Goal: Navigation & Orientation: Find specific page/section

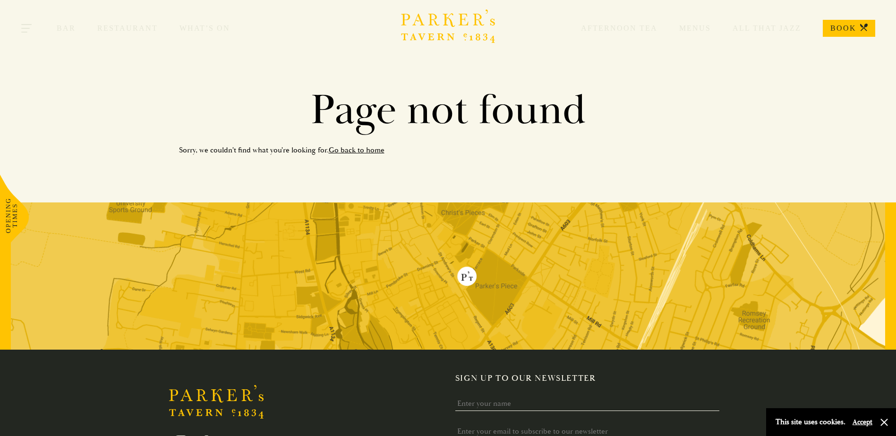
click at [34, 30] on button "Toggle navigation" at bounding box center [27, 30] width 40 height 40
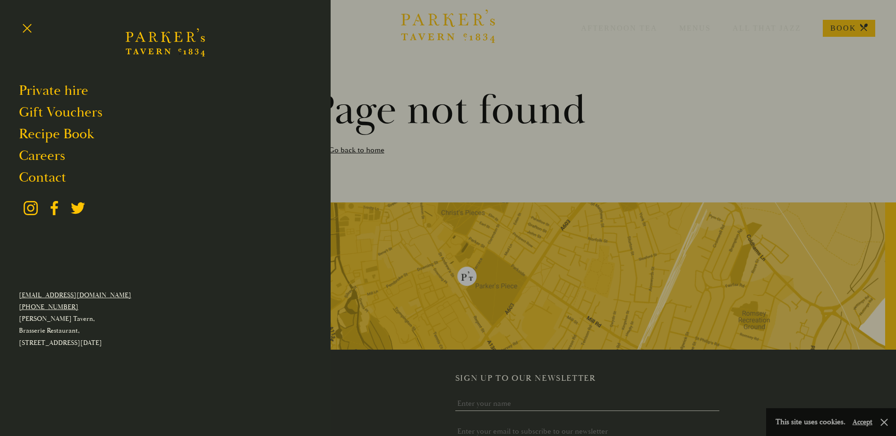
drag, startPoint x: 25, startPoint y: 22, endPoint x: 72, endPoint y: 29, distance: 47.7
click at [24, 22] on button "Toggle navigation" at bounding box center [27, 30] width 40 height 40
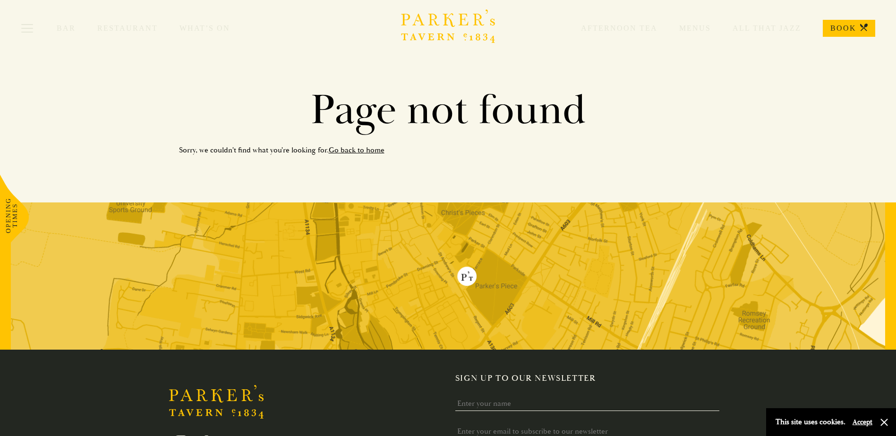
click at [688, 28] on link "Menus" at bounding box center [683, 28] width 53 height 9
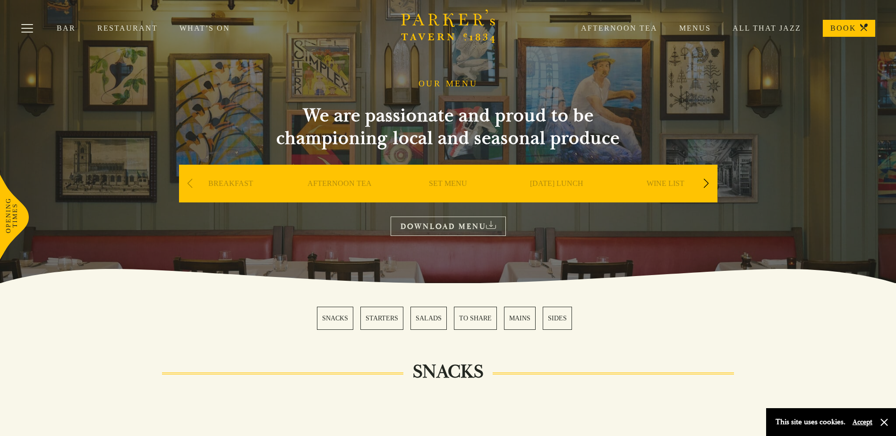
click at [710, 181] on div "Next slide" at bounding box center [706, 183] width 13 height 21
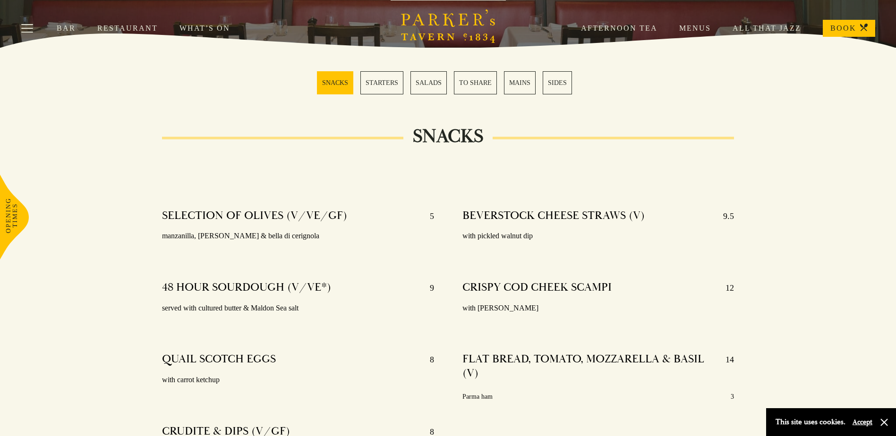
scroll to position [236, 0]
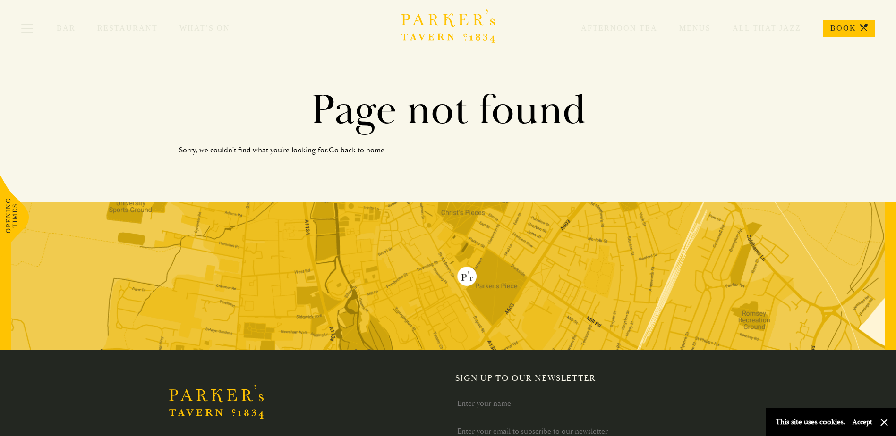
click at [366, 150] on link "Go back to home" at bounding box center [357, 149] width 56 height 9
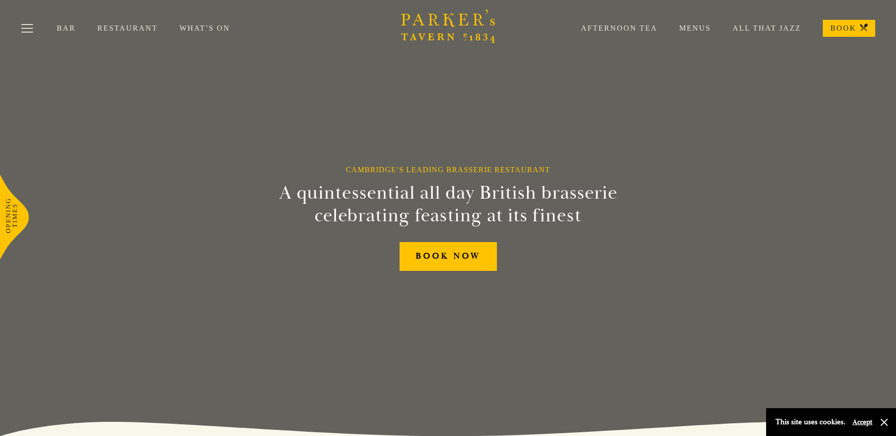
click at [144, 35] on div "Bar Restaurant What’s On Afternoon Tea Menus All That Jazz BOOK" at bounding box center [448, 28] width 896 height 57
click at [142, 24] on div "Bar Restaurant What’s On Afternoon Tea Menus All That Jazz BOOK" at bounding box center [448, 28] width 896 height 57
click at [137, 31] on link "Restaurant" at bounding box center [138, 28] width 82 height 9
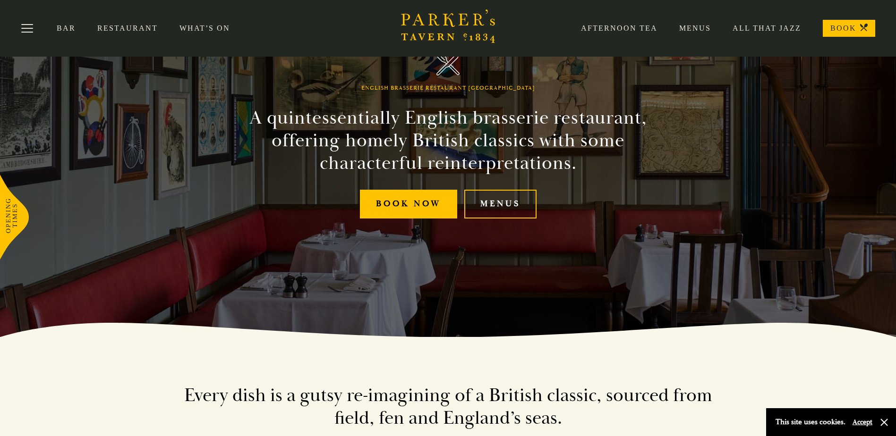
scroll to position [94, 0]
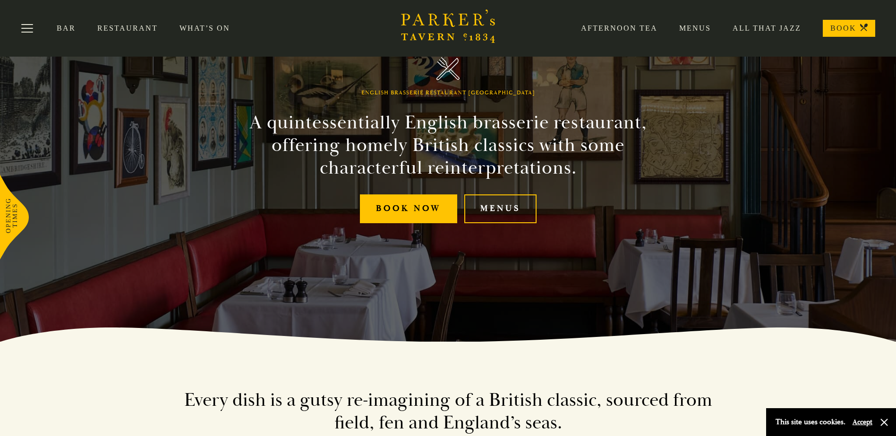
click at [516, 226] on div "English Brasserie Restaurant Cambridge A quintessentially English brasserie res…" at bounding box center [448, 124] width 567 height 436
click at [516, 205] on link "Menus" at bounding box center [500, 209] width 72 height 29
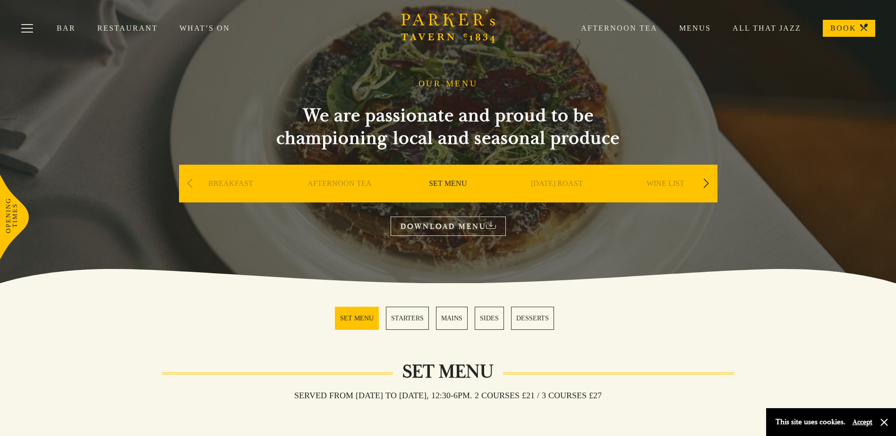
click at [42, 242] on section "OUR MENU We are passionate and proud to be championing local and seasonal produ…" at bounding box center [448, 141] width 896 height 283
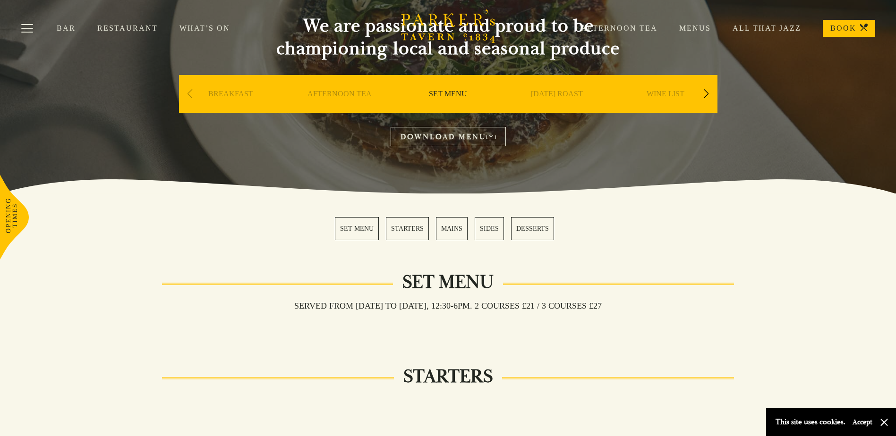
scroll to position [47, 0]
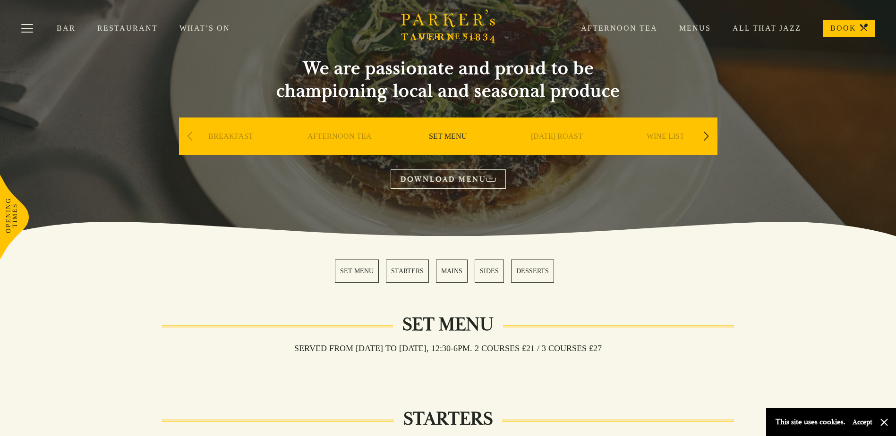
click at [353, 266] on link "SET MENU" at bounding box center [357, 271] width 44 height 23
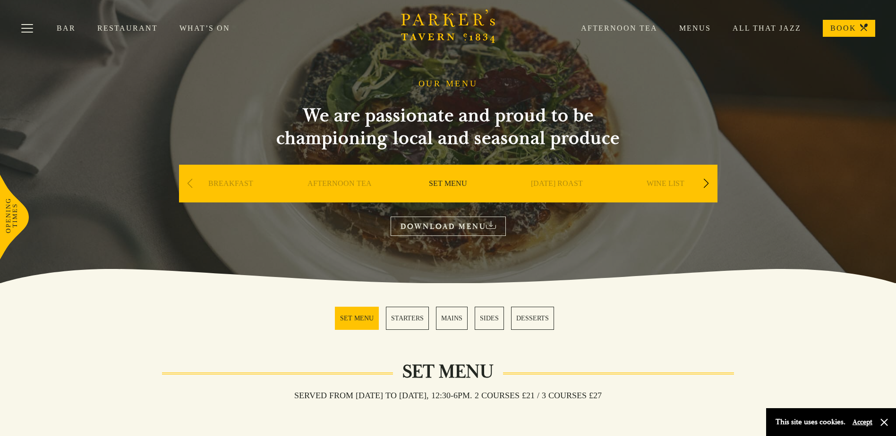
drag, startPoint x: 595, startPoint y: 332, endPoint x: 551, endPoint y: 98, distance: 237.9
